Goal: Transaction & Acquisition: Download file/media

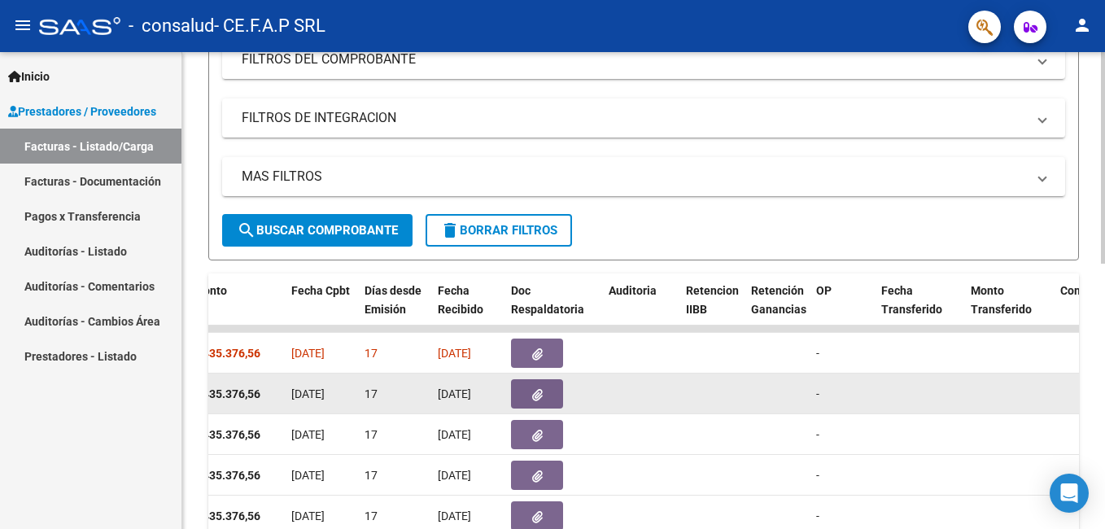
scroll to position [271, 0]
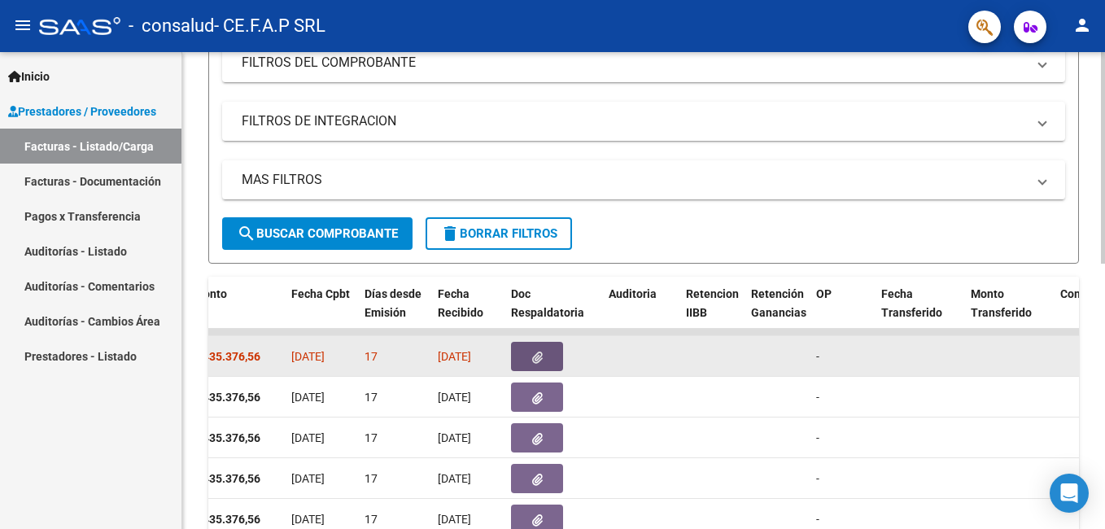
click at [535, 364] on button "button" at bounding box center [537, 356] width 52 height 29
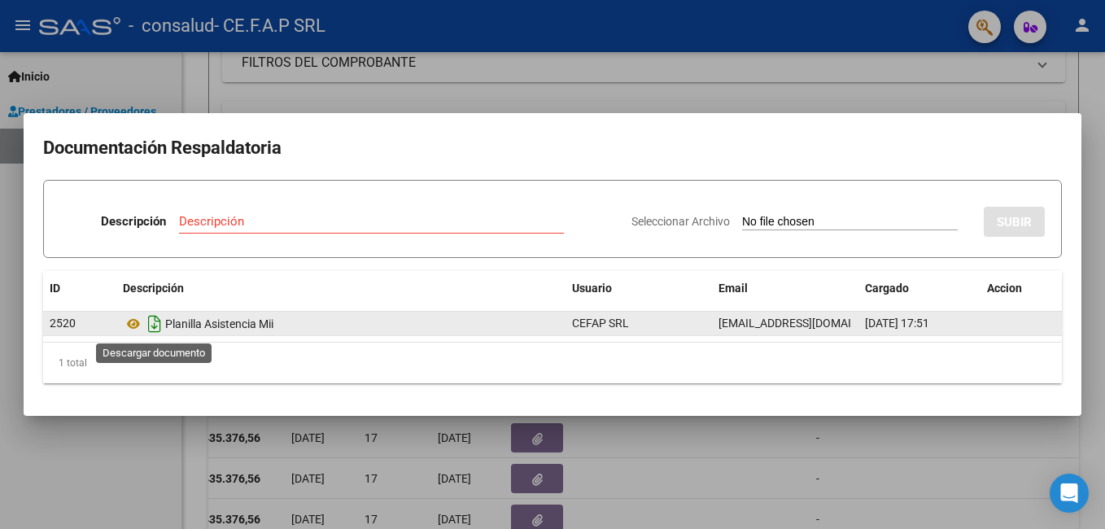
click at [157, 330] on icon "Descargar documento" at bounding box center [154, 324] width 21 height 26
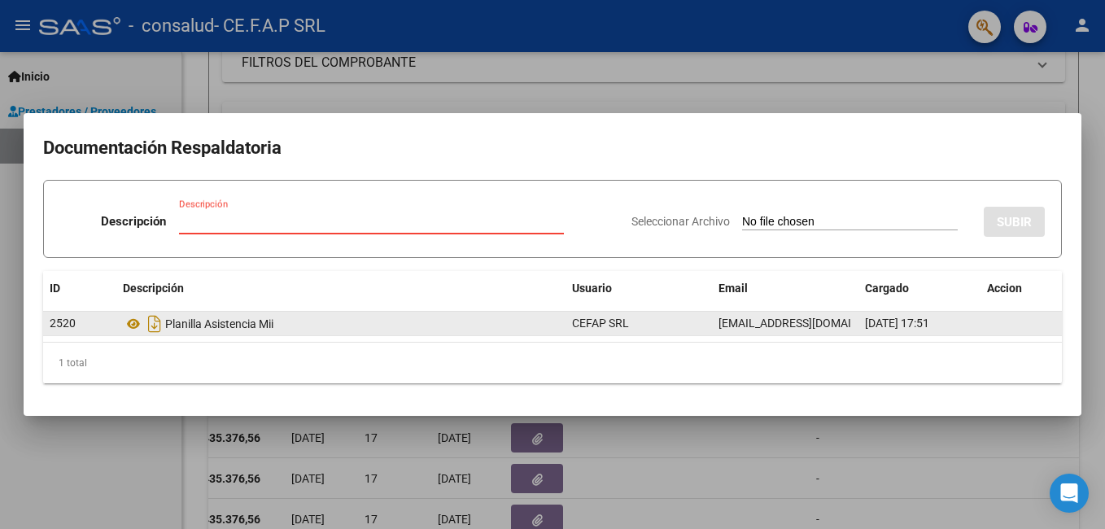
click at [287, 218] on input "Descripción" at bounding box center [371, 221] width 385 height 15
click at [535, 84] on div at bounding box center [552, 264] width 1105 height 529
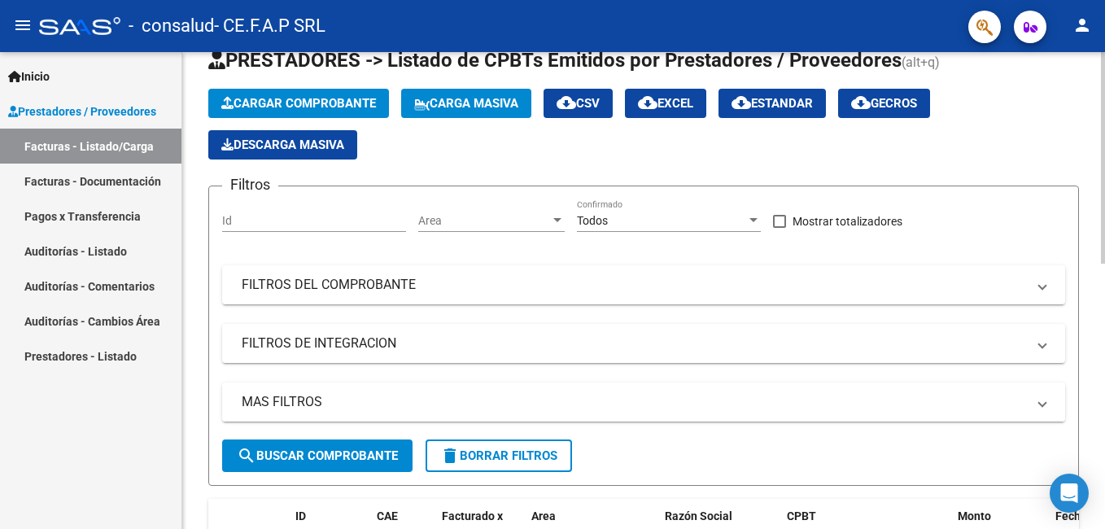
scroll to position [27, 0]
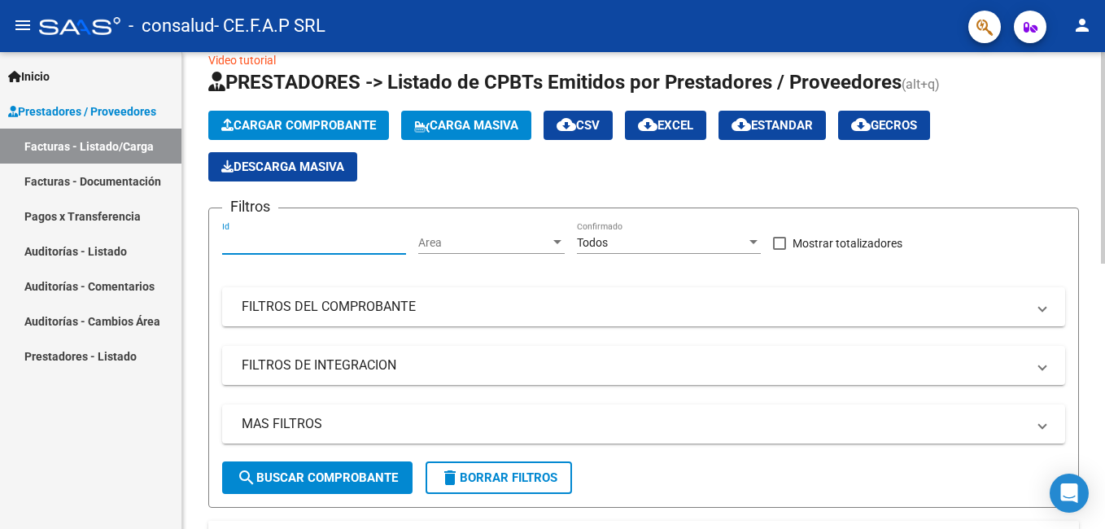
click at [330, 242] on input "Id" at bounding box center [314, 243] width 184 height 14
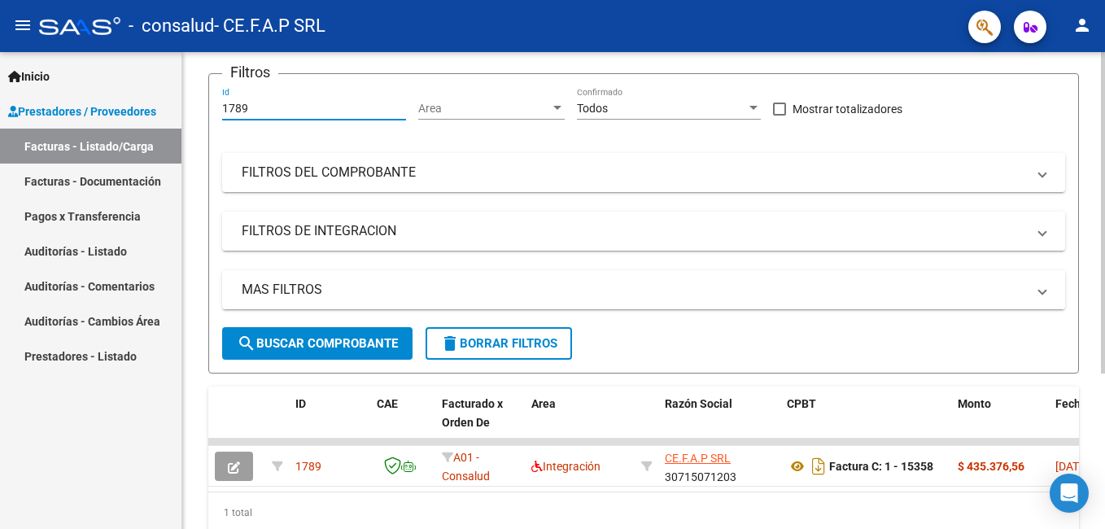
scroll to position [230, 0]
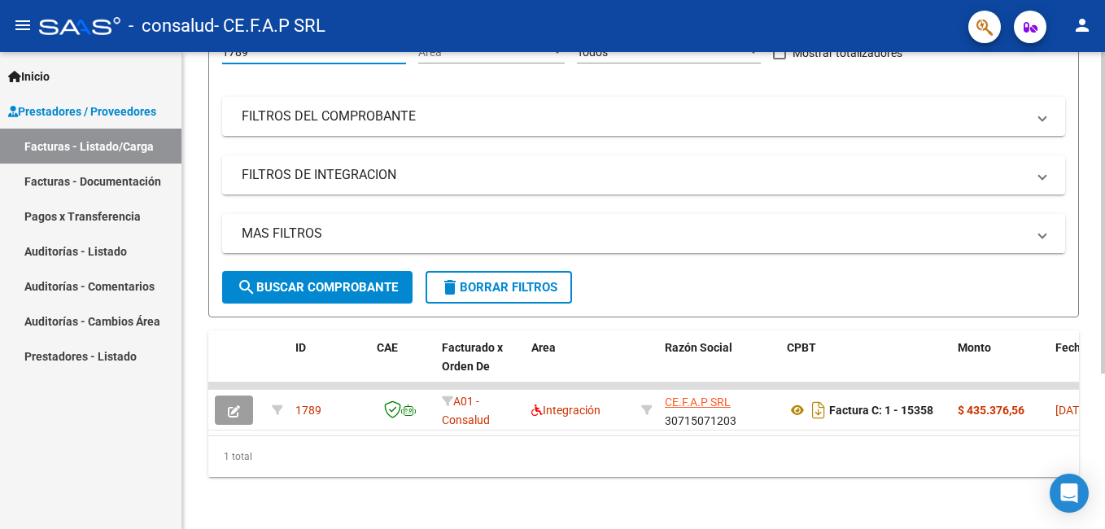
type input "1789"
click at [369, 280] on span "search Buscar Comprobante" at bounding box center [317, 287] width 161 height 15
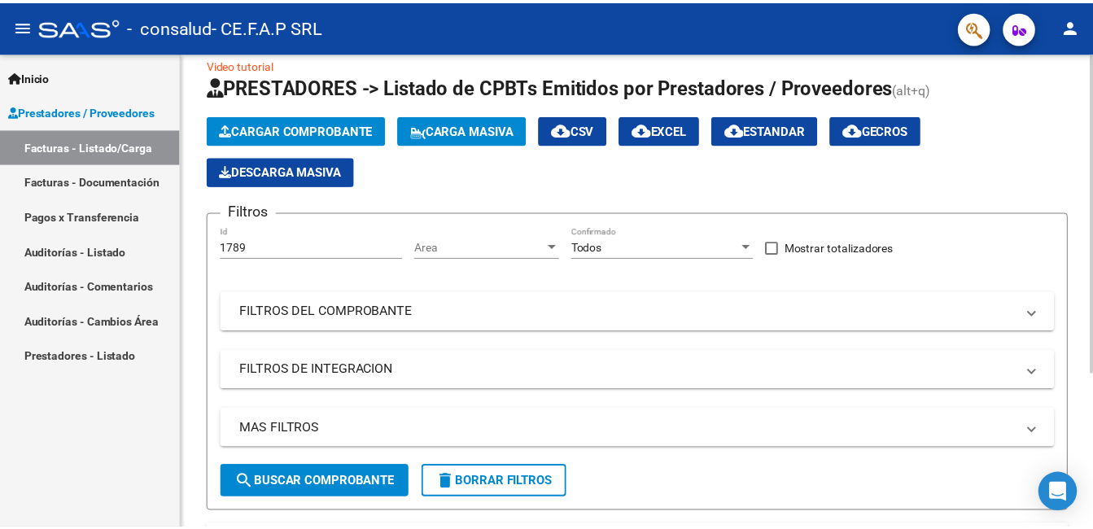
scroll to position [0, 0]
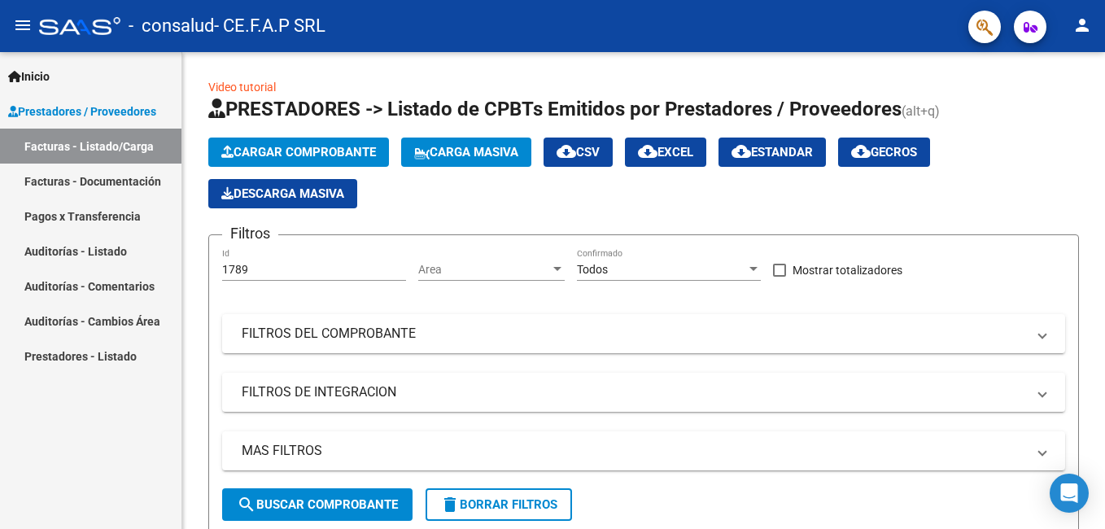
click at [1085, 20] on mat-icon "person" at bounding box center [1082, 25] width 20 height 20
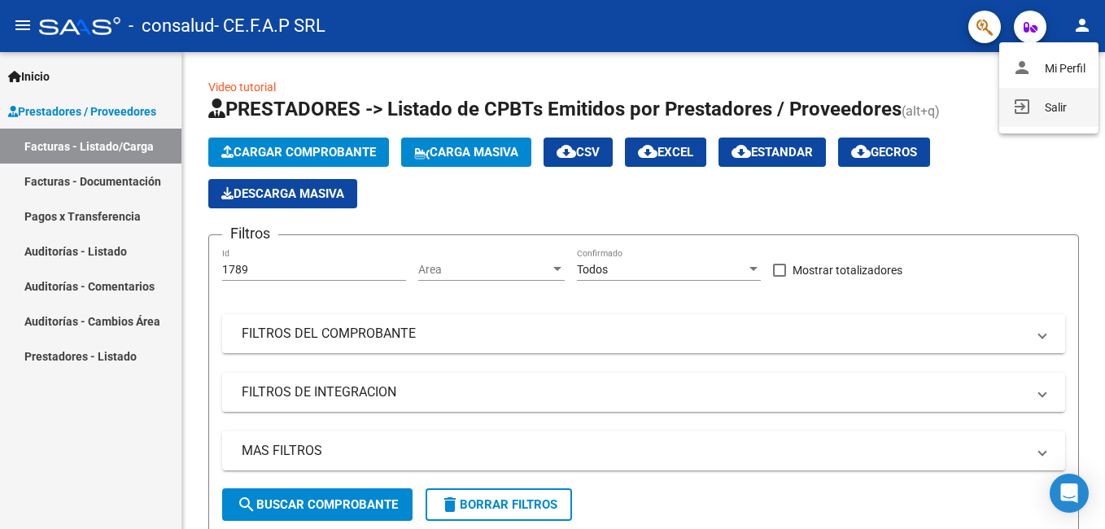
click at [1035, 103] on button "exit_to_app Salir" at bounding box center [1048, 107] width 99 height 39
